Goal: Find specific page/section: Find specific page/section

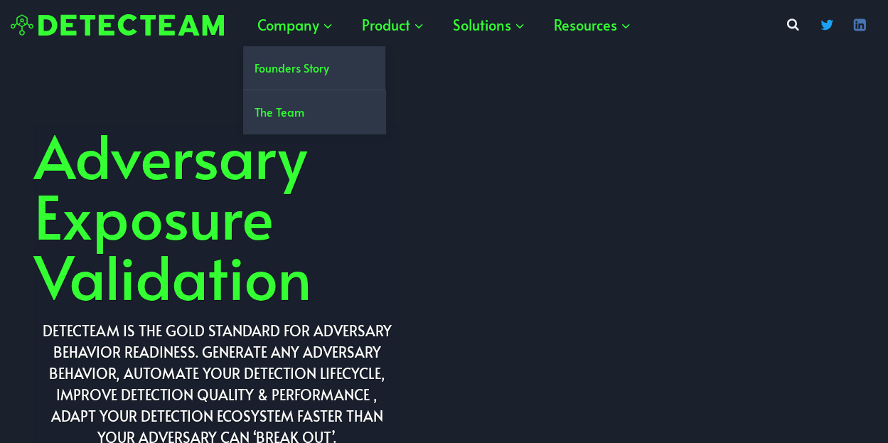
click at [313, 117] on link "The Team" at bounding box center [314, 111] width 142 height 43
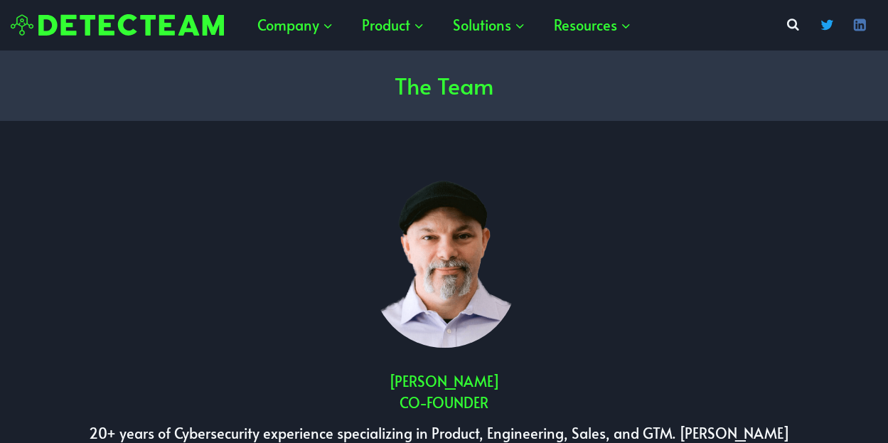
click at [156, 31] on img at bounding box center [117, 25] width 213 height 22
